Goal: Task Accomplishment & Management: Complete application form

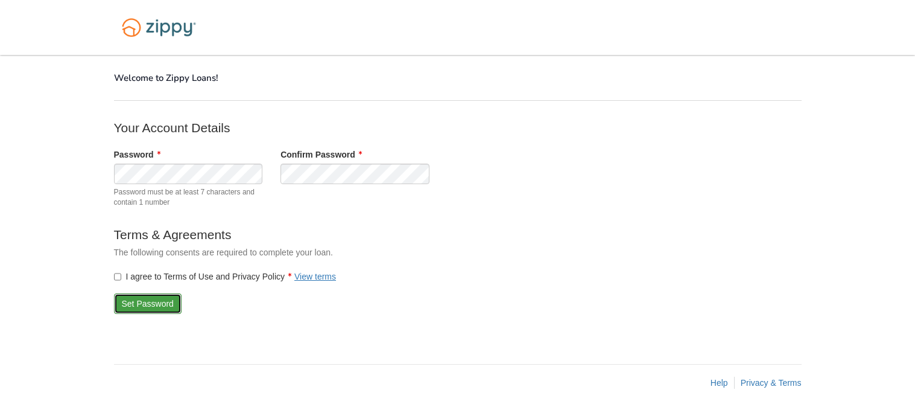
click at [143, 300] on button "Set Password" at bounding box center [148, 303] width 68 height 21
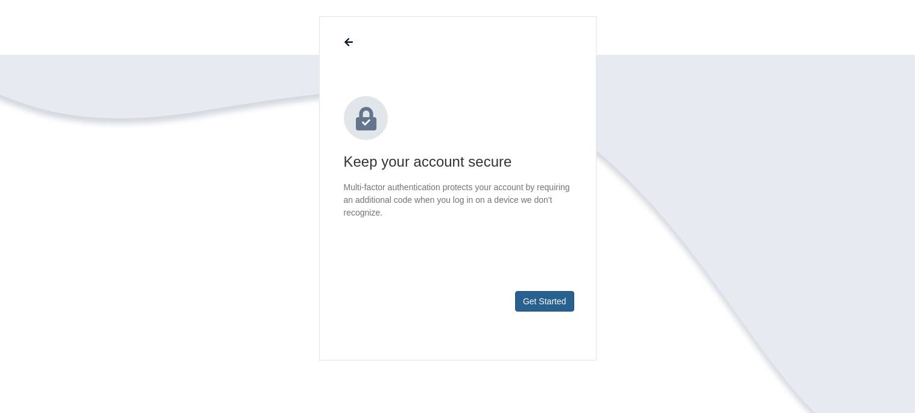
scroll to position [85, 0]
click at [551, 299] on button "Get Started" at bounding box center [544, 300] width 59 height 21
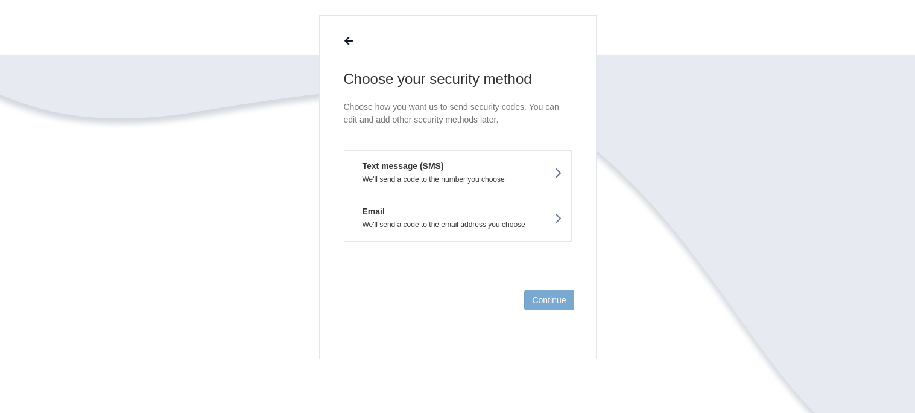
click at [473, 176] on p "We'll send a code to the number you choose" at bounding box center [457, 179] width 209 height 8
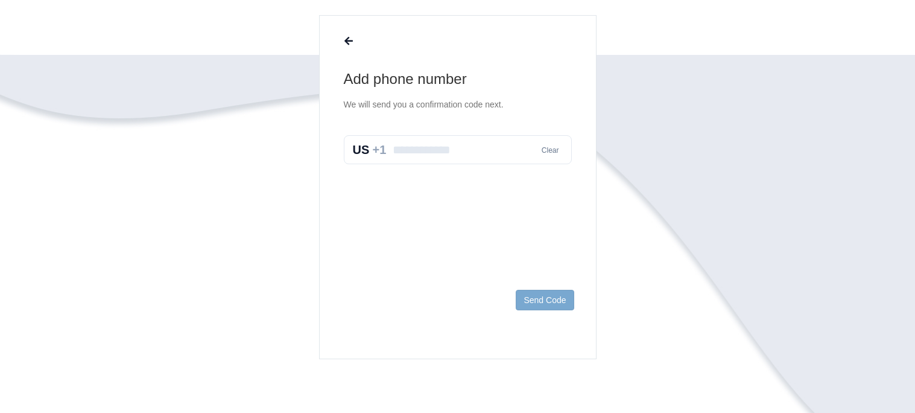
click at [450, 151] on input "text" at bounding box center [458, 149] width 228 height 29
type input "**********"
click at [560, 300] on button "Send Code" at bounding box center [545, 300] width 58 height 21
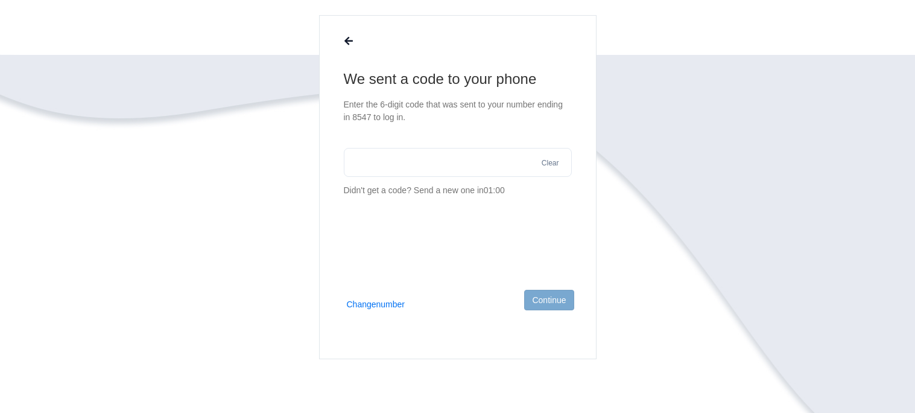
click at [428, 159] on input "text" at bounding box center [458, 162] width 228 height 29
type input "******"
click at [556, 296] on button "Continue" at bounding box center [548, 300] width 49 height 21
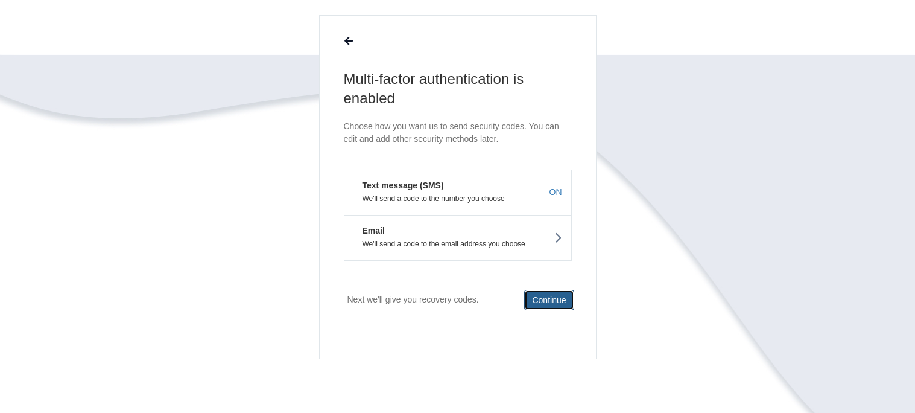
click at [550, 294] on button "Continue" at bounding box center [548, 300] width 49 height 21
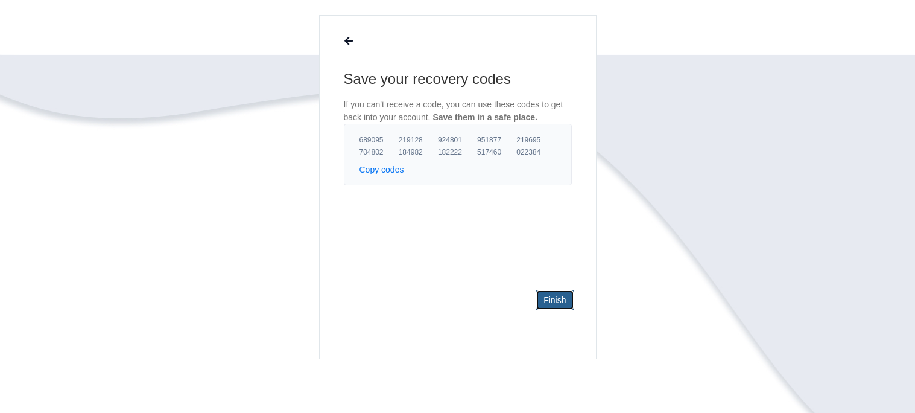
click at [563, 294] on link "Finish" at bounding box center [555, 300] width 38 height 21
